Goal: Navigation & Orientation: Go to known website

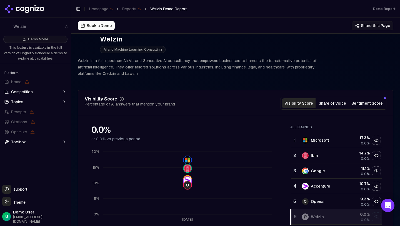
scroll to position [10, 0]
click at [377, 106] on button "Sentiment Score" at bounding box center [367, 103] width 36 height 10
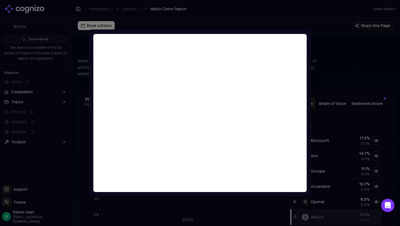
click at [328, 51] on div at bounding box center [200, 113] width 400 height 226
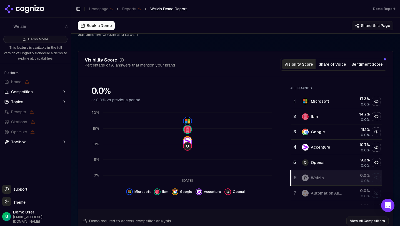
scroll to position [52, 0]
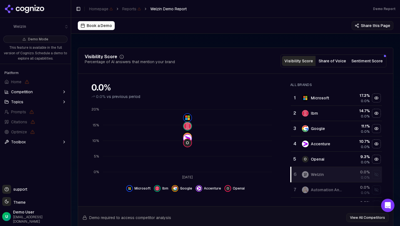
click at [32, 8] on icon at bounding box center [24, 9] width 40 height 8
click at [13, 8] on icon at bounding box center [24, 9] width 40 height 8
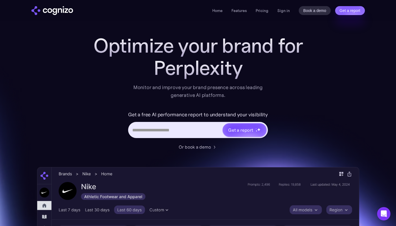
scroll to position [11, 0]
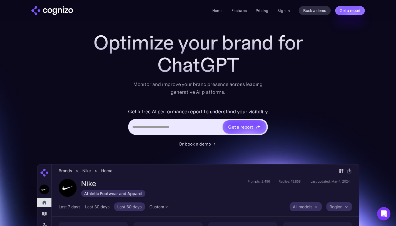
click at [108, 68] on div "ChatGPT" at bounding box center [198, 65] width 222 height 22
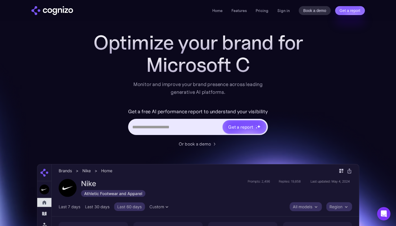
drag, startPoint x: 171, startPoint y: 69, endPoint x: 298, endPoint y: 70, distance: 127.3
click at [298, 70] on div "Microsoft C" at bounding box center [198, 65] width 222 height 22
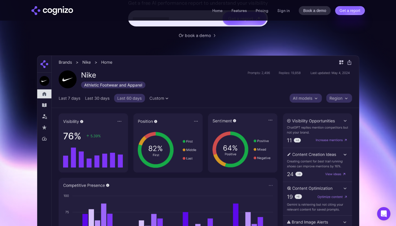
scroll to position [117, 0]
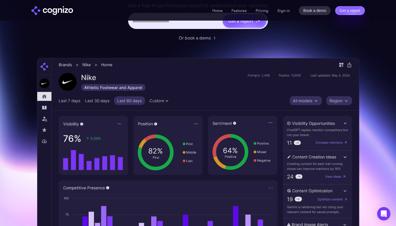
drag, startPoint x: 231, startPoint y: 43, endPoint x: 156, endPoint y: 43, distance: 75.6
click at [155, 43] on div "Optimize your brand for Clau Monitor and improve your brand presence across lea…" at bounding box center [198, 107] width 323 height 365
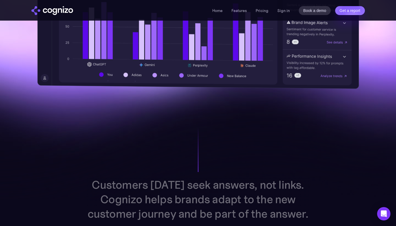
scroll to position [320, 0]
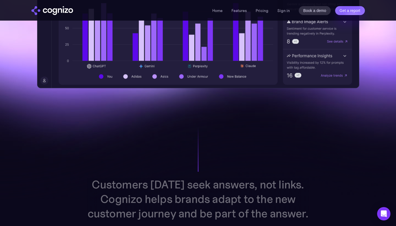
drag, startPoint x: 196, startPoint y: 150, endPoint x: 203, endPoint y: 170, distance: 21.5
click at [203, 170] on div "Customers [DATE] seek answers, not links. Cognizo helps brands adapt to the new…" at bounding box center [198, 198] width 288 height 177
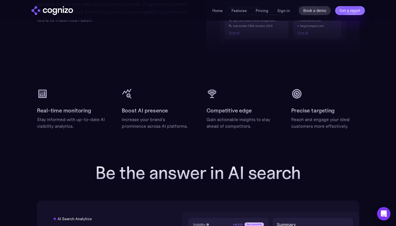
scroll to position [656, 0]
